Goal: Find specific page/section: Find specific page/section

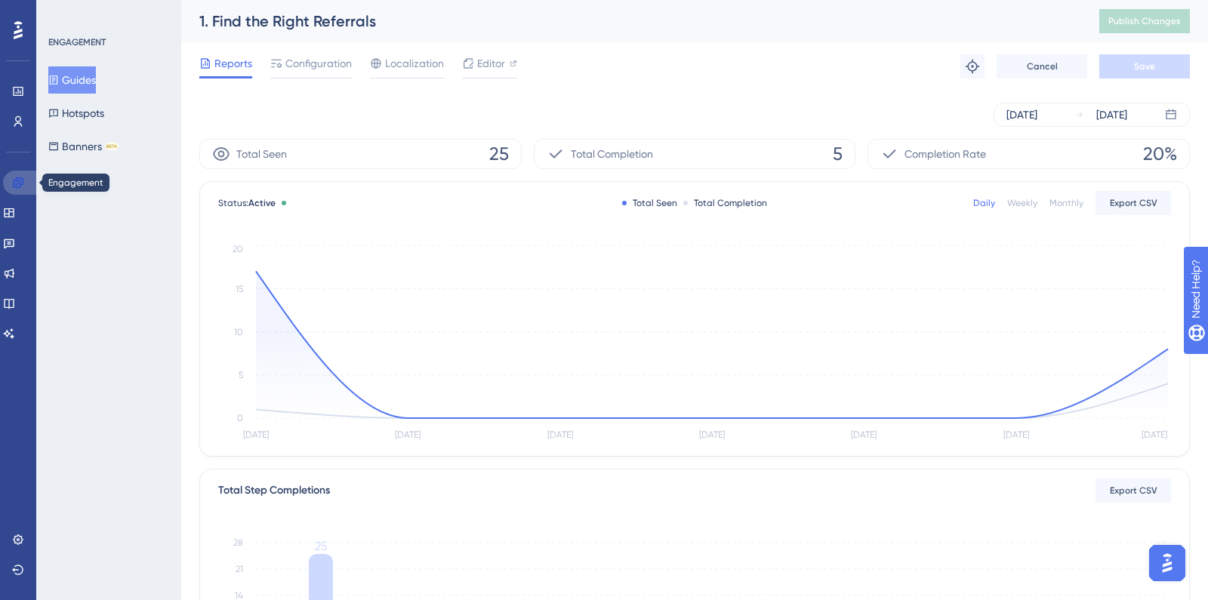
click at [14, 178] on icon at bounding box center [18, 183] width 12 height 12
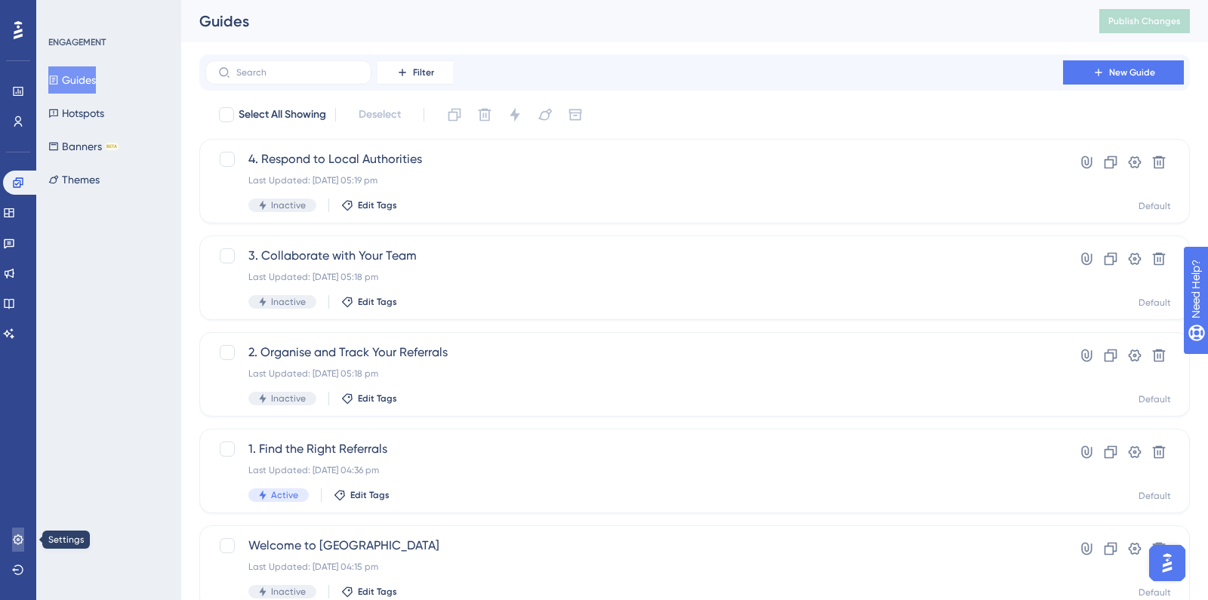
click at [17, 540] on icon at bounding box center [18, 540] width 10 height 10
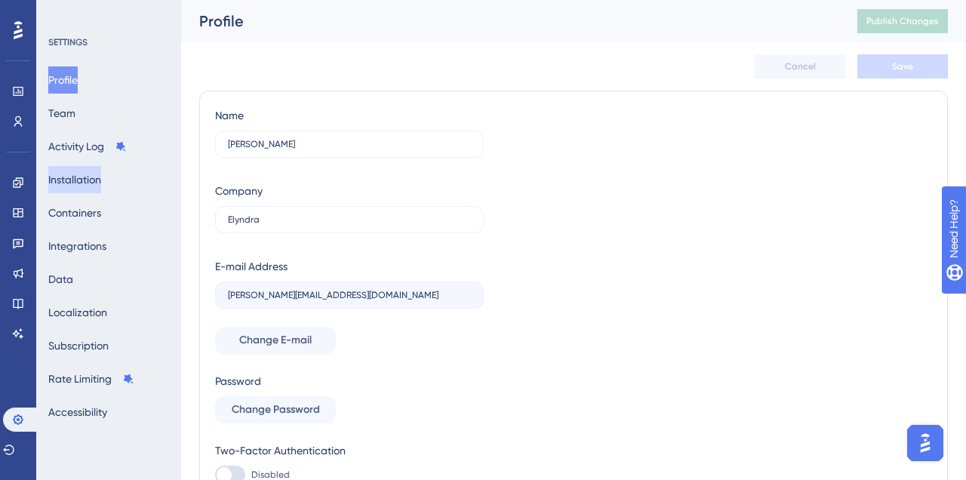
click at [99, 182] on button "Installation" at bounding box center [74, 179] width 53 height 27
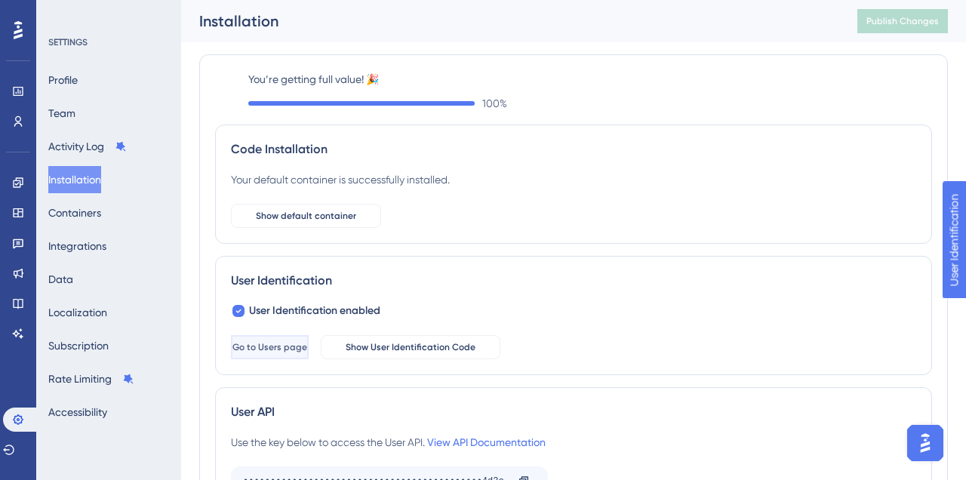
click at [309, 345] on button "Go to Users page" at bounding box center [270, 347] width 78 height 24
